Goal: Find specific page/section: Find specific page/section

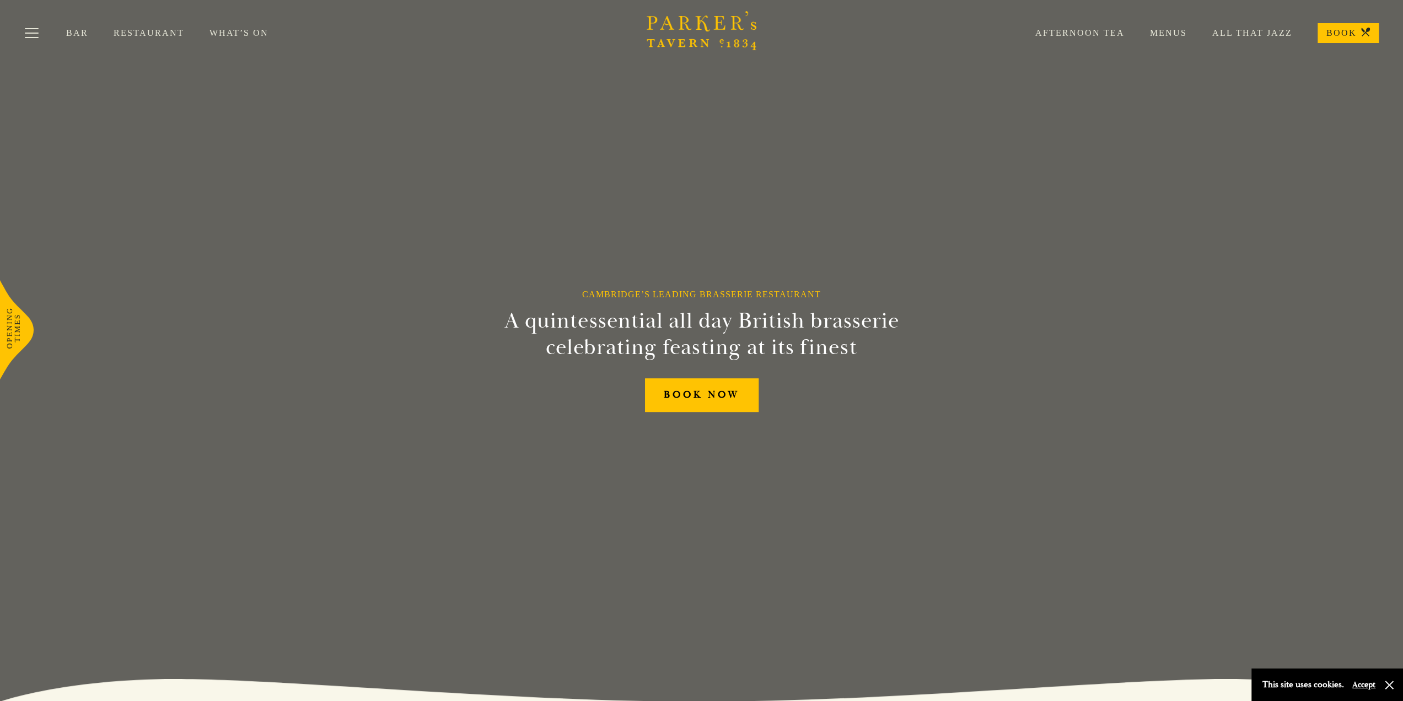
click at [1175, 31] on link "Menus" at bounding box center [1156, 33] width 62 height 11
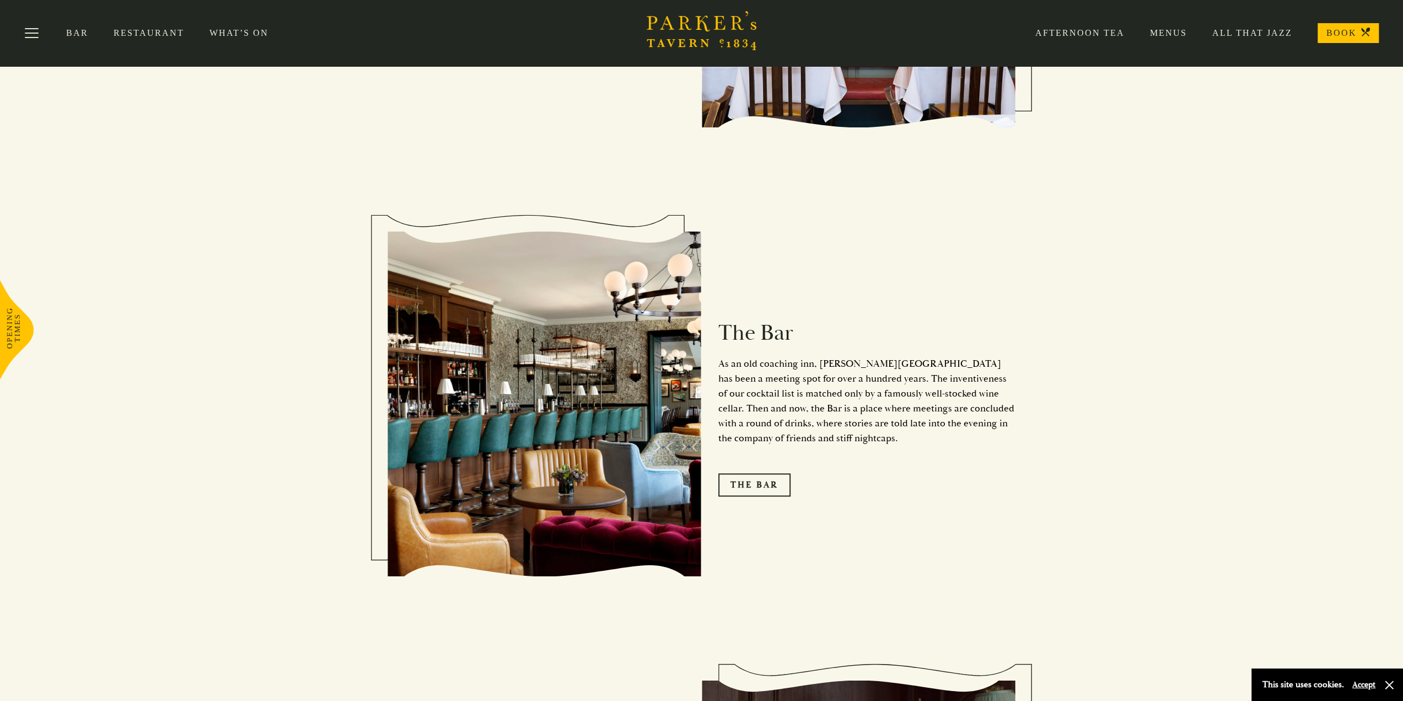
scroll to position [1048, 0]
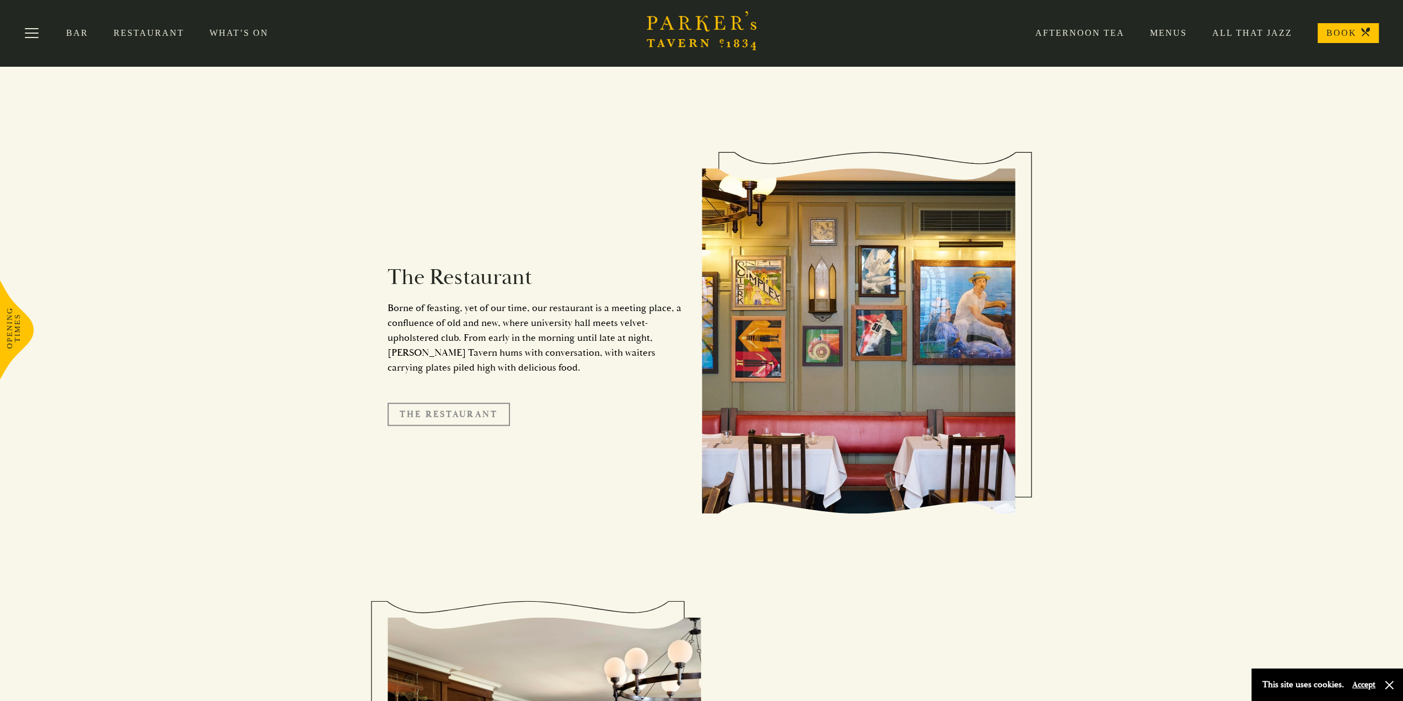
click at [456, 402] on link "The Restaurant" at bounding box center [449, 413] width 122 height 23
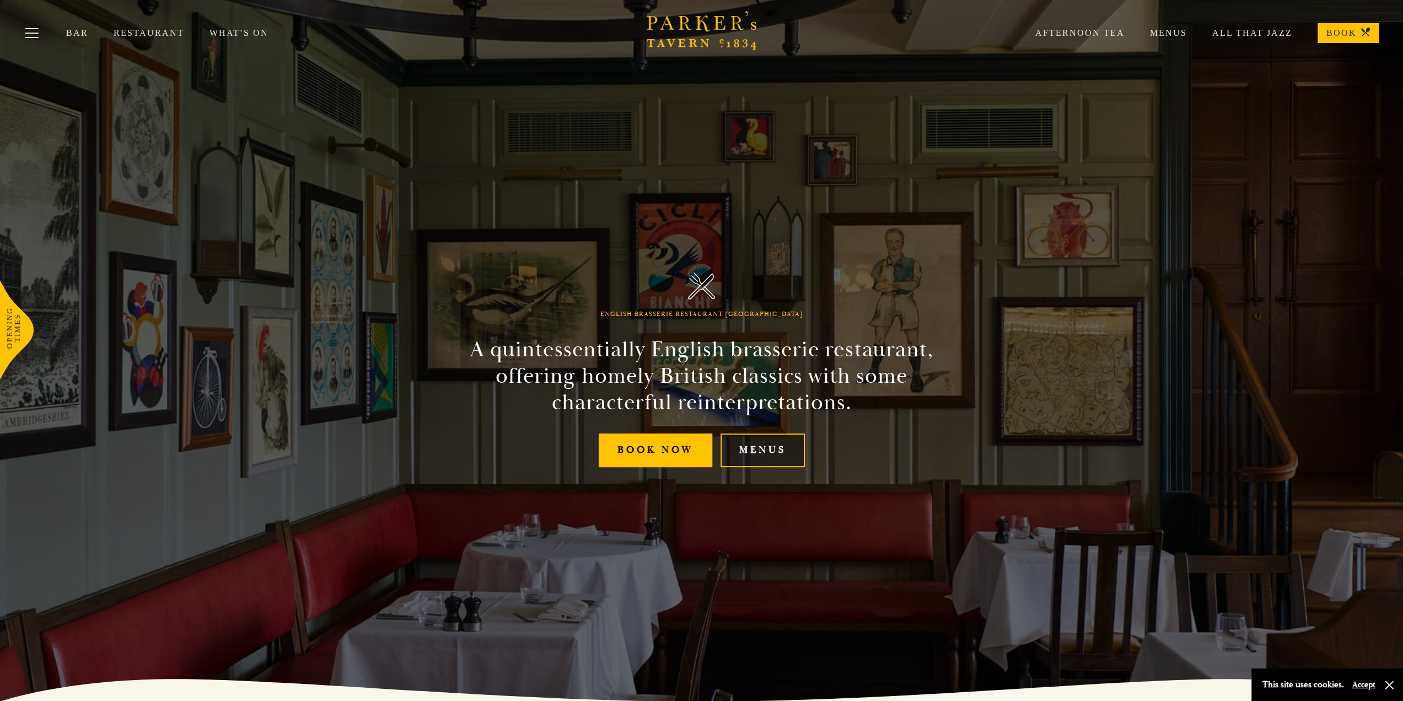
click at [759, 450] on link "Menus" at bounding box center [763, 450] width 84 height 34
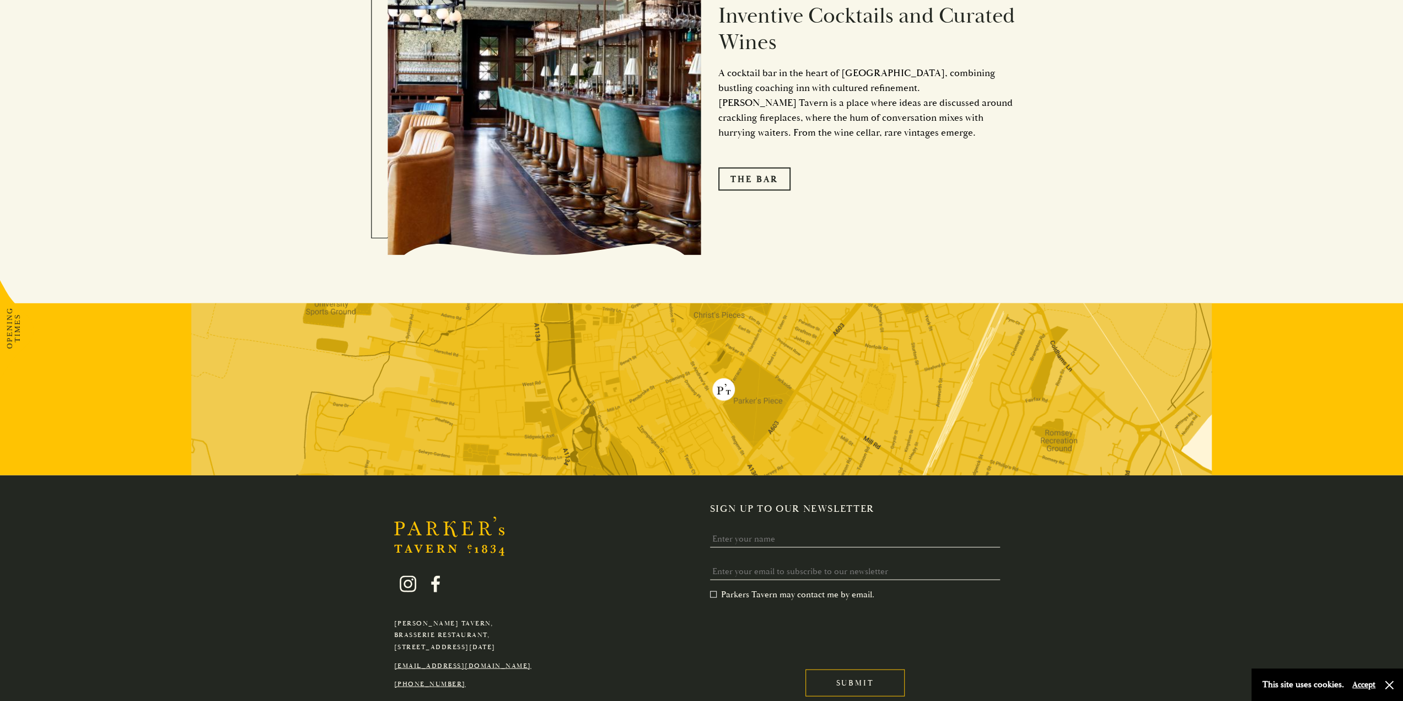
scroll to position [2157, 0]
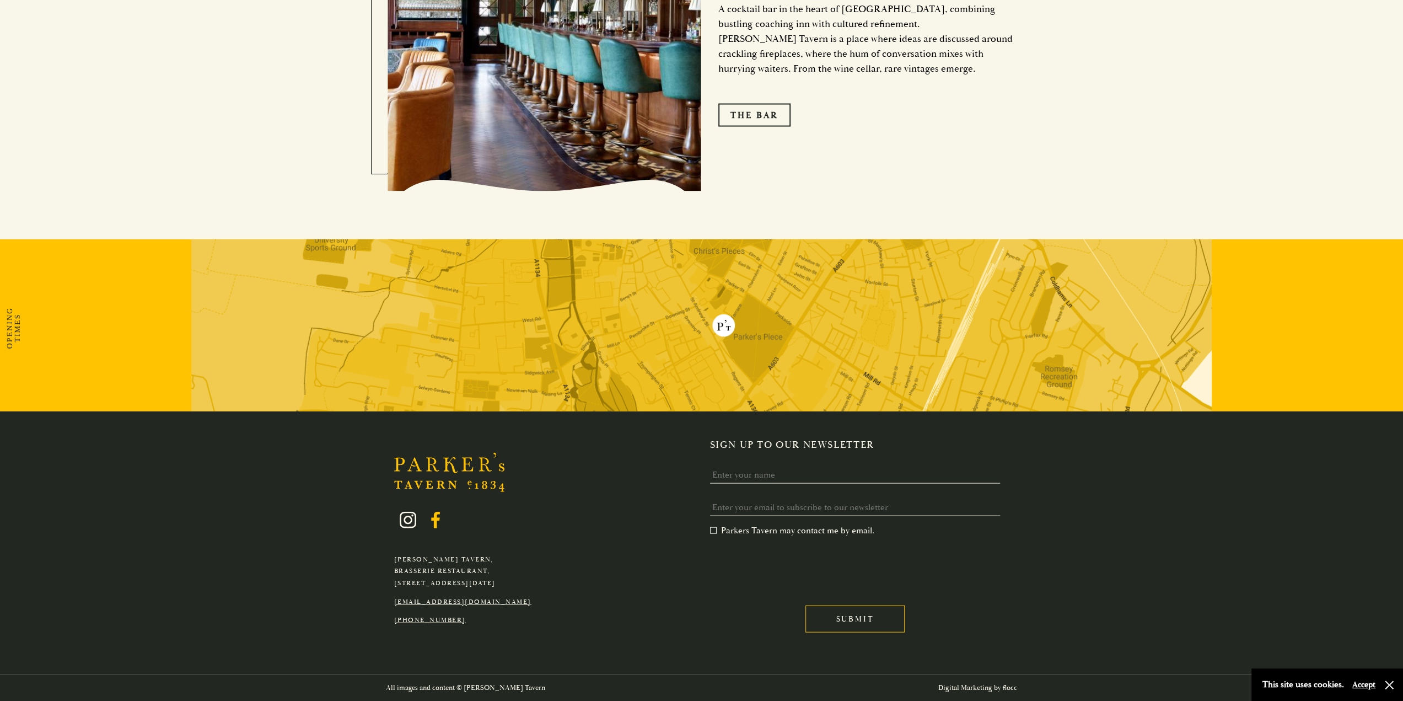
click at [434, 517] on icon at bounding box center [435, 520] width 9 height 17
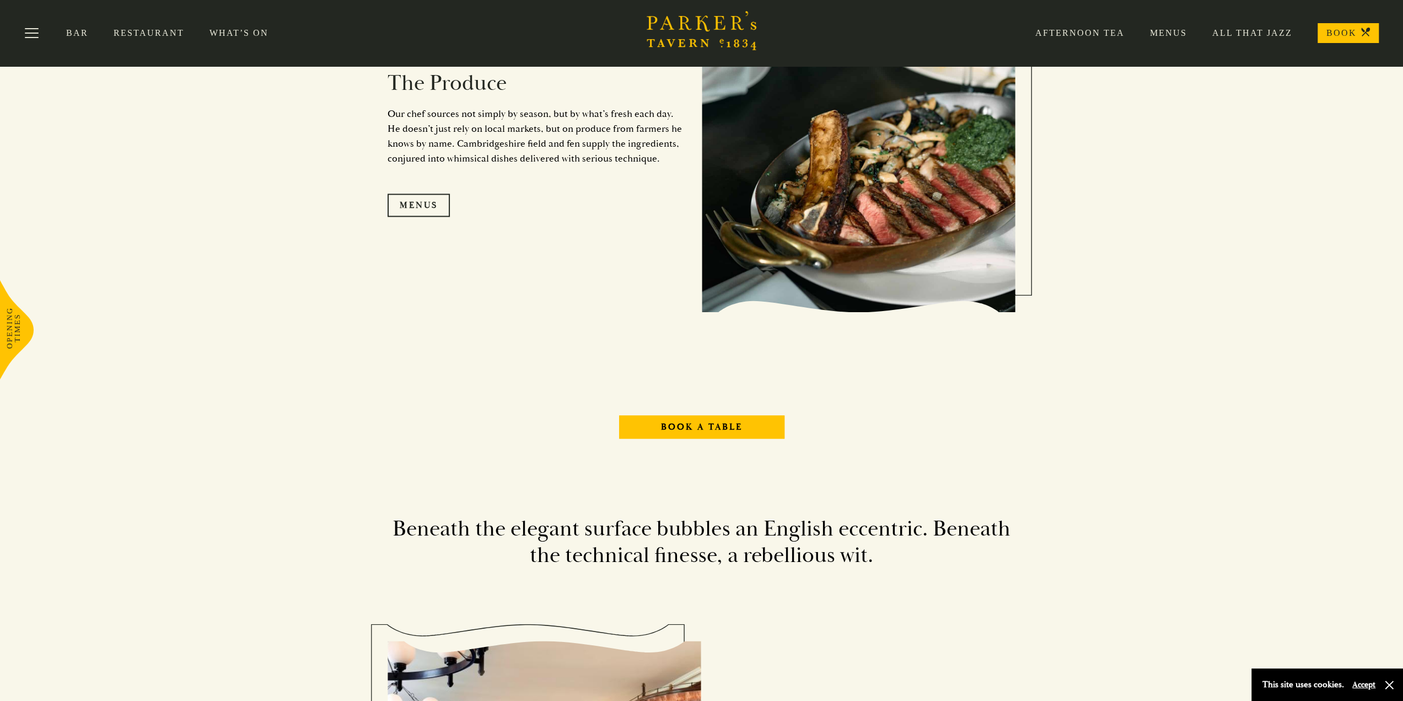
scroll to position [1275, 0]
